Goal: Task Accomplishment & Management: Use online tool/utility

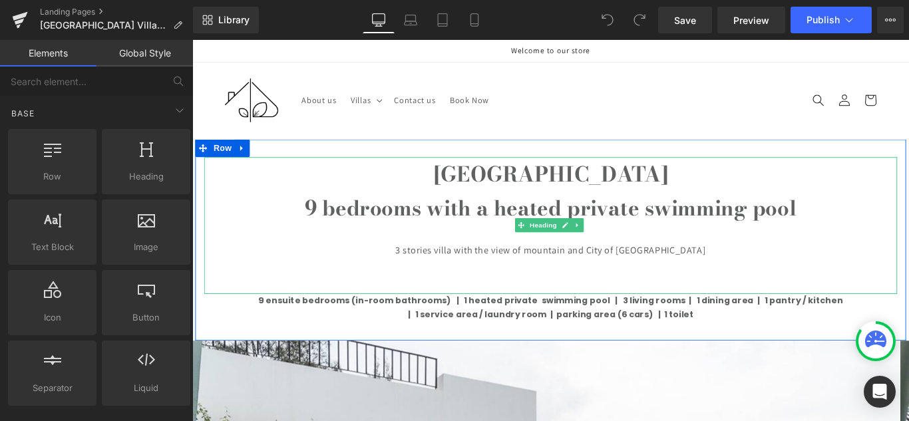
click at [874, 233] on h1 "9 bedrooms with a heated private swimming pool" at bounding box center [595, 229] width 779 height 39
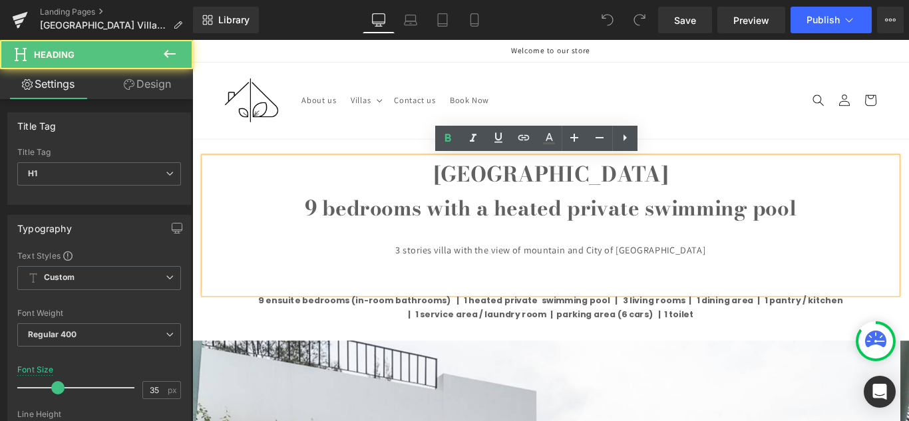
click at [874, 230] on h1 "9 bedrooms with a heated private swimming pool" at bounding box center [595, 229] width 779 height 39
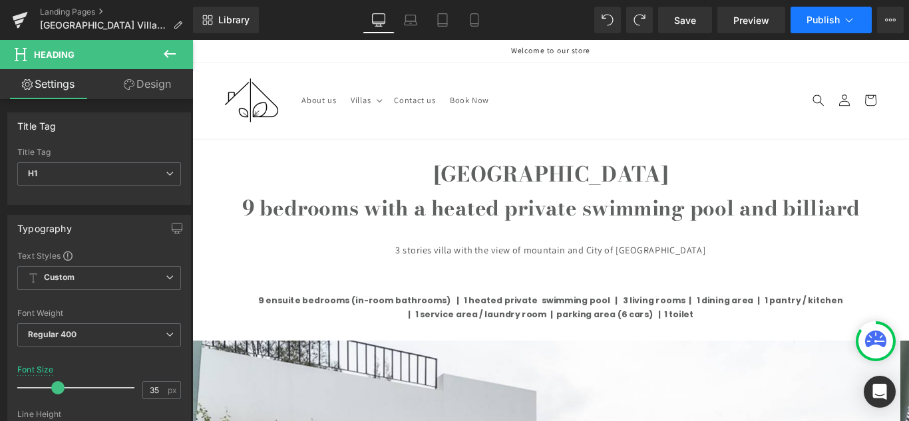
click at [829, 21] on span "Publish" at bounding box center [823, 20] width 33 height 11
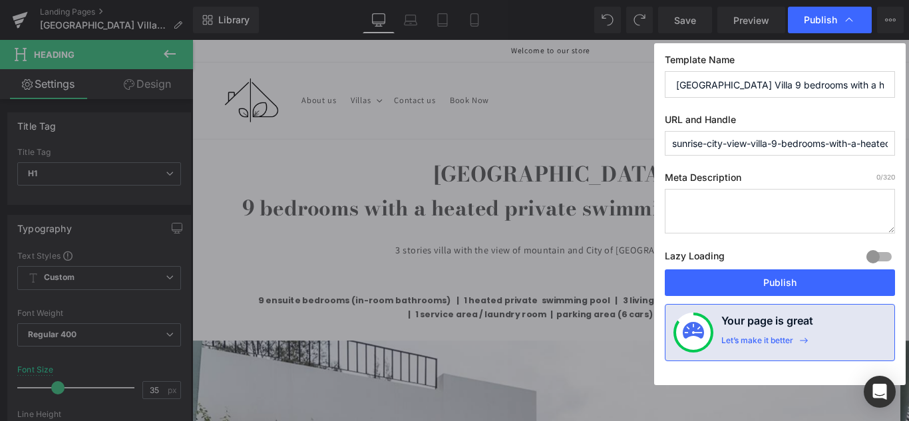
click at [843, 90] on input "[GEOGRAPHIC_DATA] Villa 9 bedrooms with a heated private swiming pool" at bounding box center [780, 84] width 230 height 27
type input "[GEOGRAPHIC_DATA] Villa 9 bedrooms with a heated private swiming pool and billi…"
click at [850, 146] on input "sunrise-city-view-villa-9-bedrooms-with-a-heated-private-swiming-pool" at bounding box center [780, 143] width 230 height 25
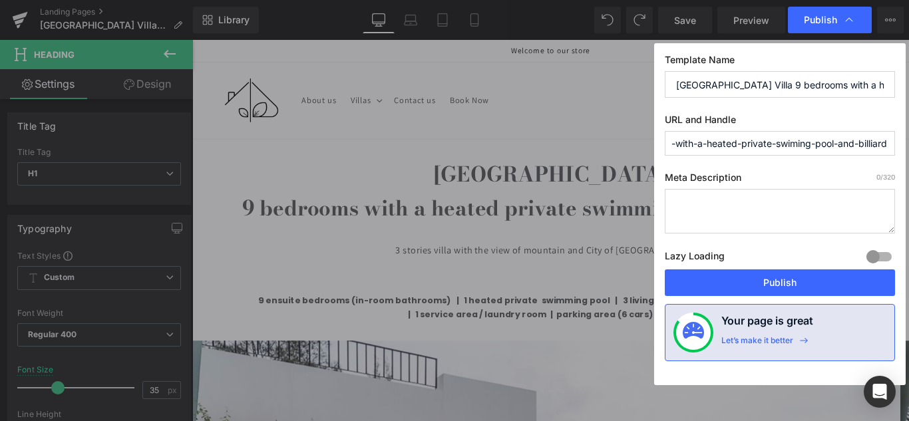
scroll to position [0, 162]
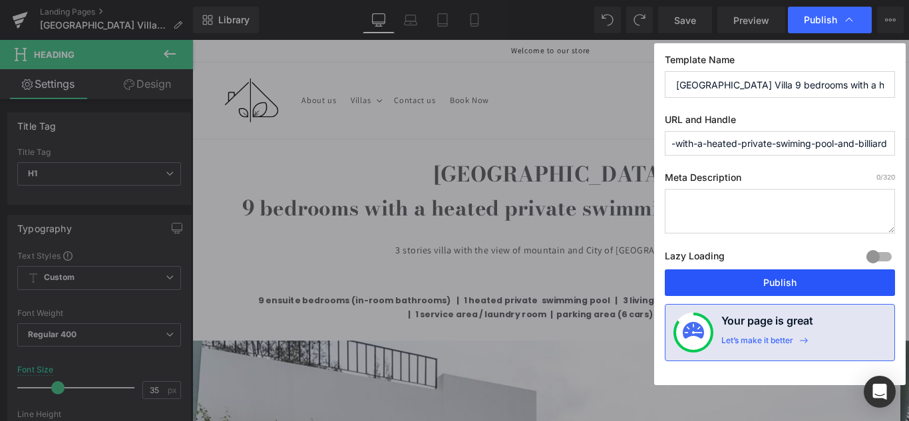
type input "sunrise-city-view-villa-9-bedrooms-with-a-heated-private-swiming-pool-and-billi…"
click at [858, 278] on button "Publish" at bounding box center [780, 283] width 230 height 27
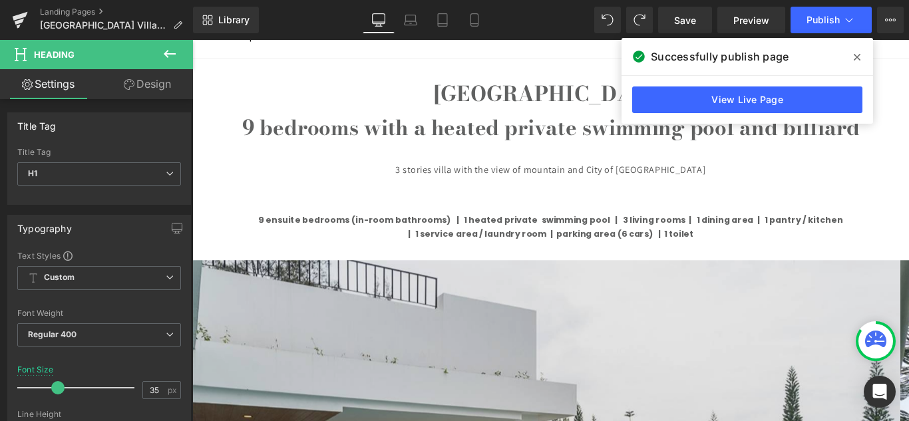
scroll to position [67, 0]
